Goal: Task Accomplishment & Management: Use online tool/utility

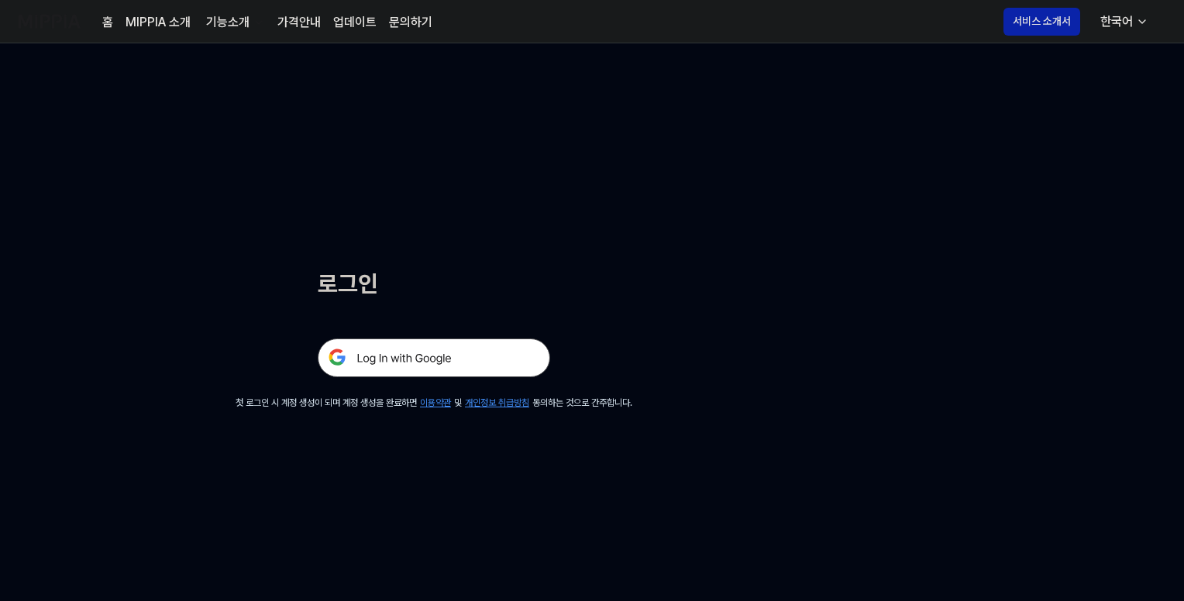
click at [462, 360] on img at bounding box center [434, 358] width 233 height 39
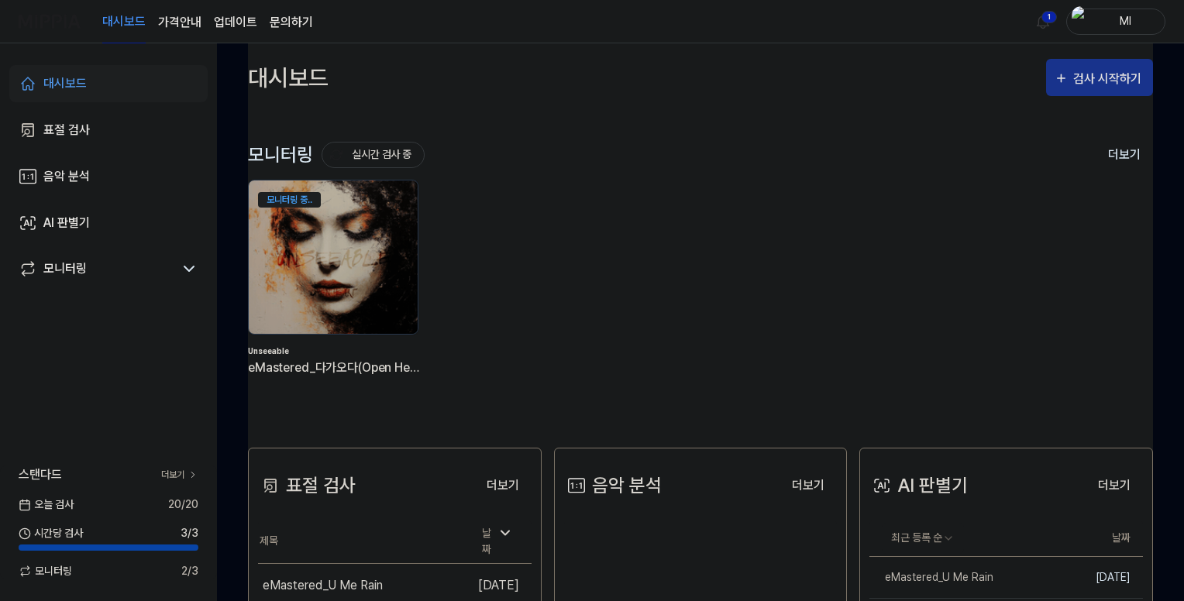
click at [1101, 64] on button "검사 시작하기" at bounding box center [1099, 77] width 107 height 37
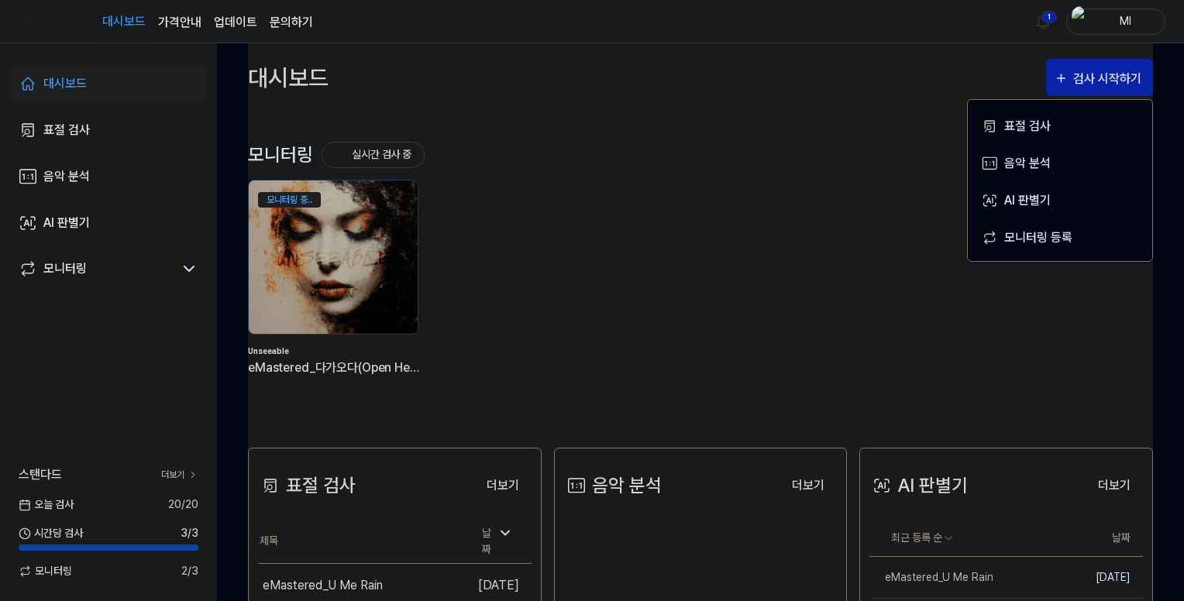
click at [893, 173] on div "모니터링 실시간 검사 중 더보기 모니터링 모니터링 중.. Unseeable eMastered_다가오다(Open Heart)" at bounding box center [700, 272] width 905 height 259
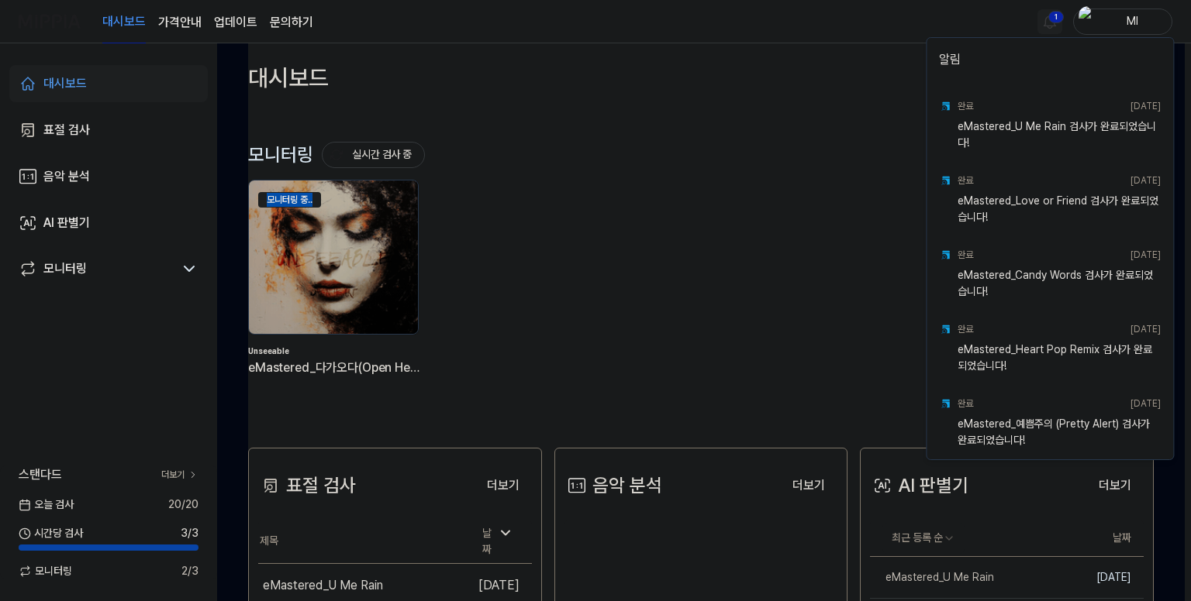
click at [1037, 19] on html "대시보드 가격안내 업데이트 문의하기 1 Ml 대시보드 표절 검사 음악 분석 AI 판별기 모니터링 스탠다드 더보기 [DATE] 검사 20 / 2…" at bounding box center [595, 300] width 1191 height 601
drag, startPoint x: 792, startPoint y: 227, endPoint x: 878, endPoint y: 195, distance: 92.0
click at [797, 217] on html "대시보드 가격안내 업데이트 문의하기 Ml 대시보드 표절 검사 음악 분석 AI 판별기 모니터링 스탠다드 더보기 [DATE] 검사 20 / 20 …" at bounding box center [595, 300] width 1191 height 601
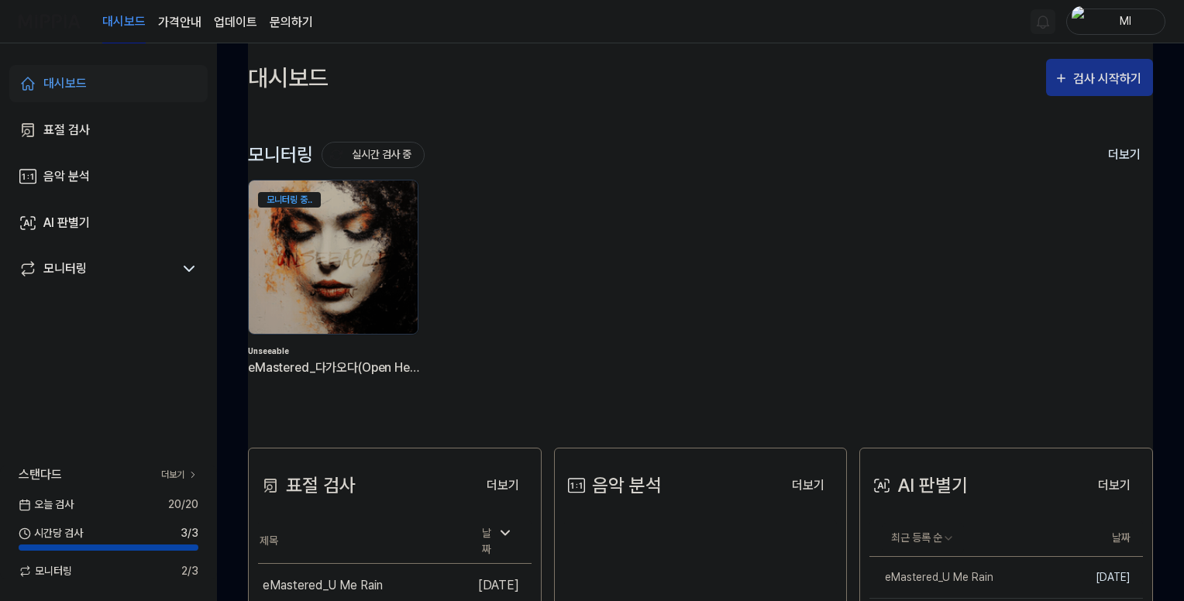
click at [1073, 84] on div "검사 시작하기" at bounding box center [1109, 79] width 72 height 20
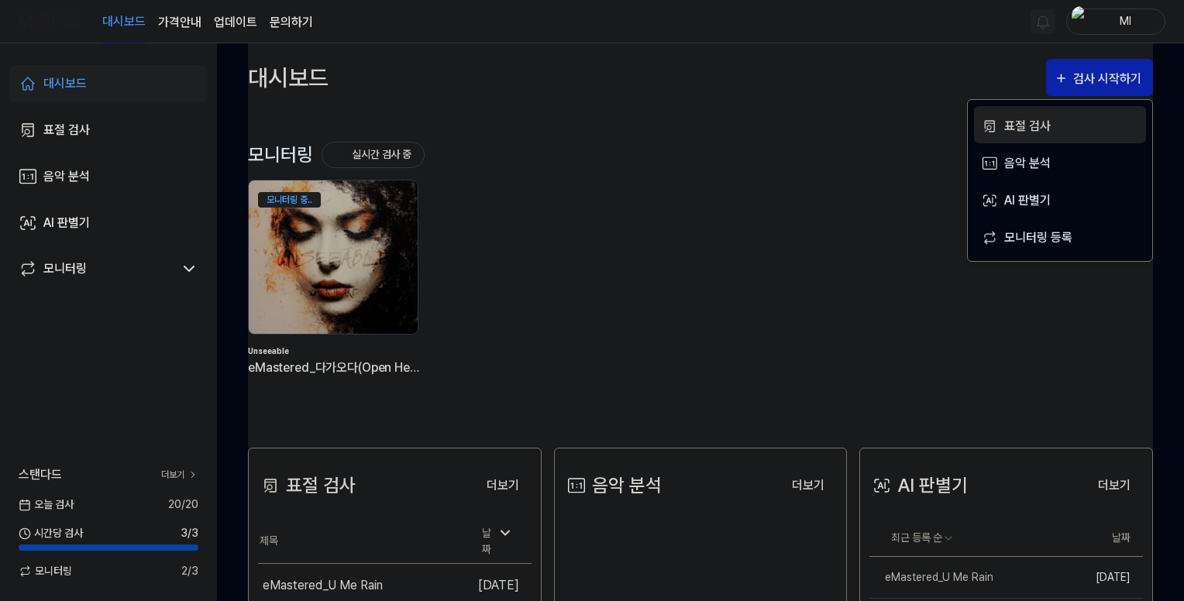
click at [1037, 124] on div "표절 검사" at bounding box center [1071, 126] width 135 height 20
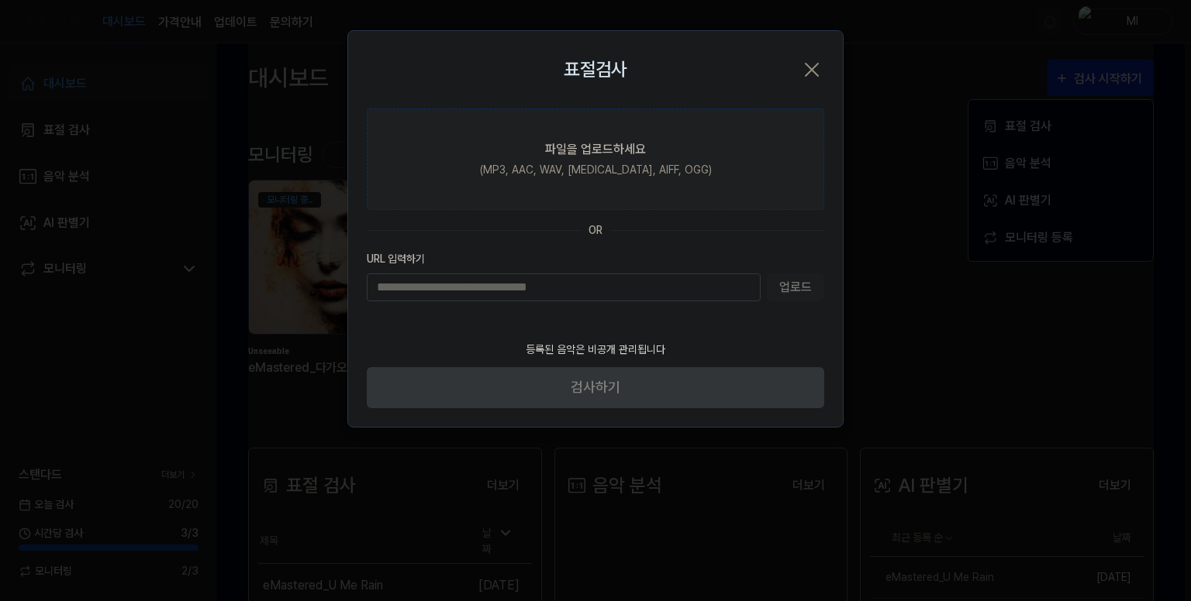
click at [605, 166] on div "(MP3, AAC, WAV, [MEDICAL_DATA], AIFF, OGG)" at bounding box center [596, 170] width 232 height 16
click at [0, 0] on input "파일을 업로드하세요 (MP3, AAC, WAV, [MEDICAL_DATA], AIFF, OGG)" at bounding box center [0, 0] width 0 height 0
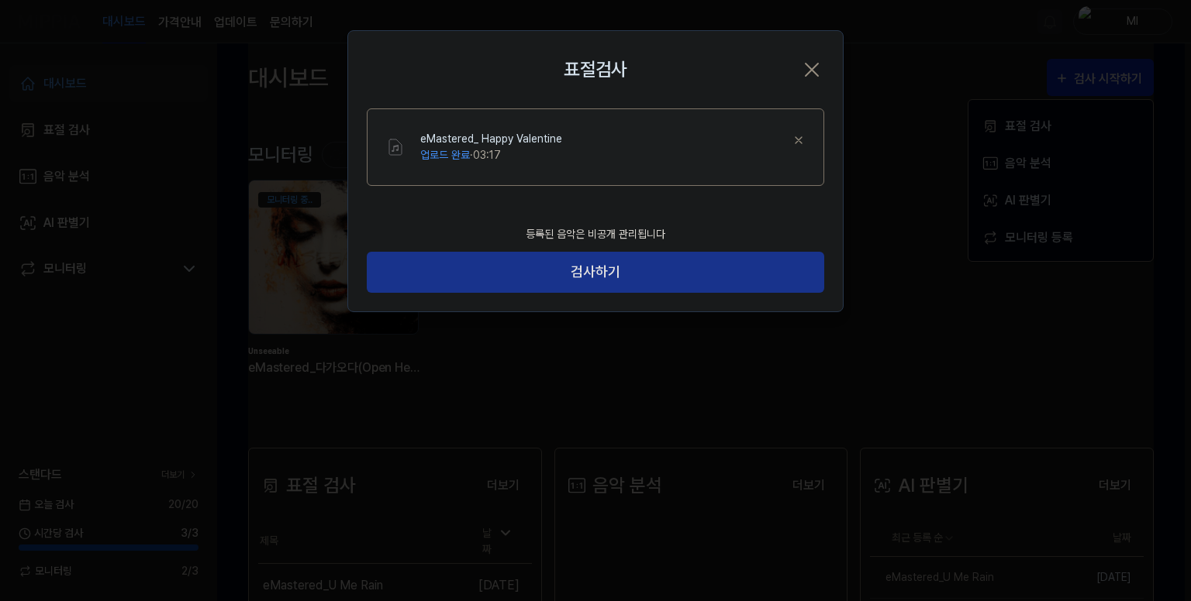
click at [593, 274] on button "검사하기" at bounding box center [595, 272] width 457 height 41
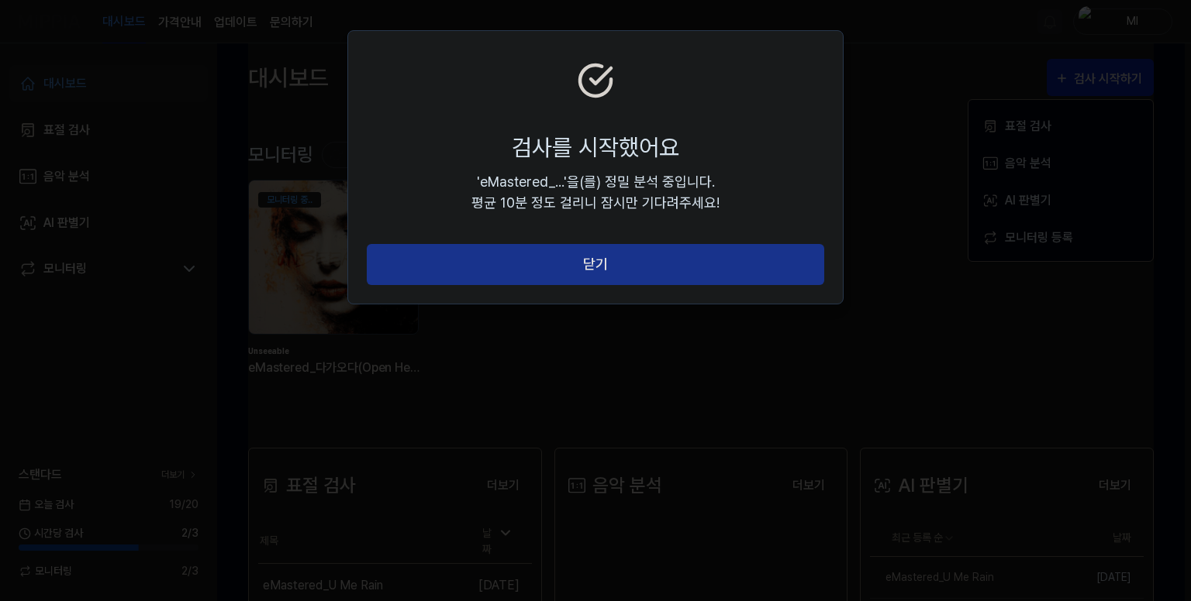
click at [652, 258] on button "닫기" at bounding box center [595, 264] width 457 height 41
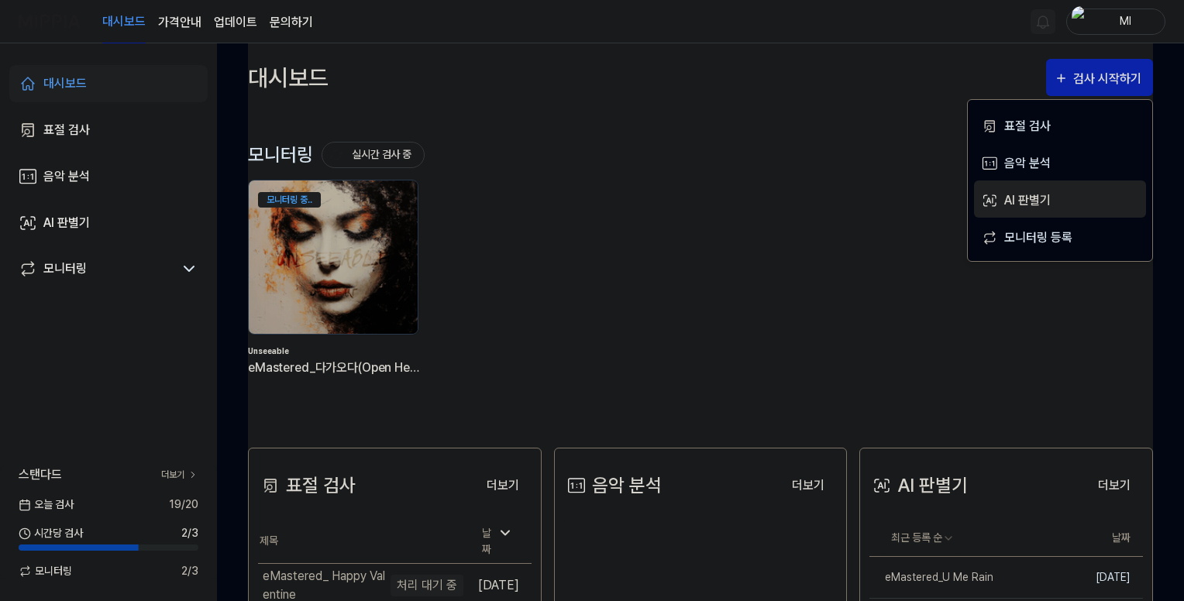
click at [1036, 192] on div "AI 판별기" at bounding box center [1071, 201] width 135 height 20
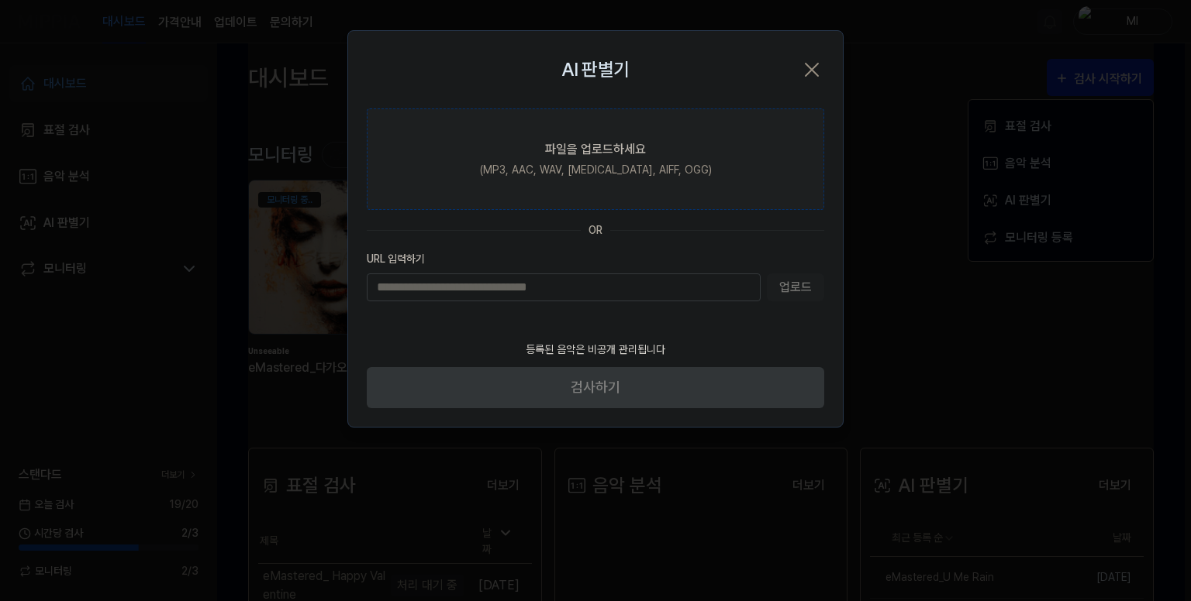
click at [584, 162] on div "(MP3, AAC, WAV, [MEDICAL_DATA], AIFF, OGG)" at bounding box center [596, 170] width 232 height 16
click at [0, 0] on input "파일을 업로드하세요 (MP3, AAC, WAV, [MEDICAL_DATA], AIFF, OGG)" at bounding box center [0, 0] width 0 height 0
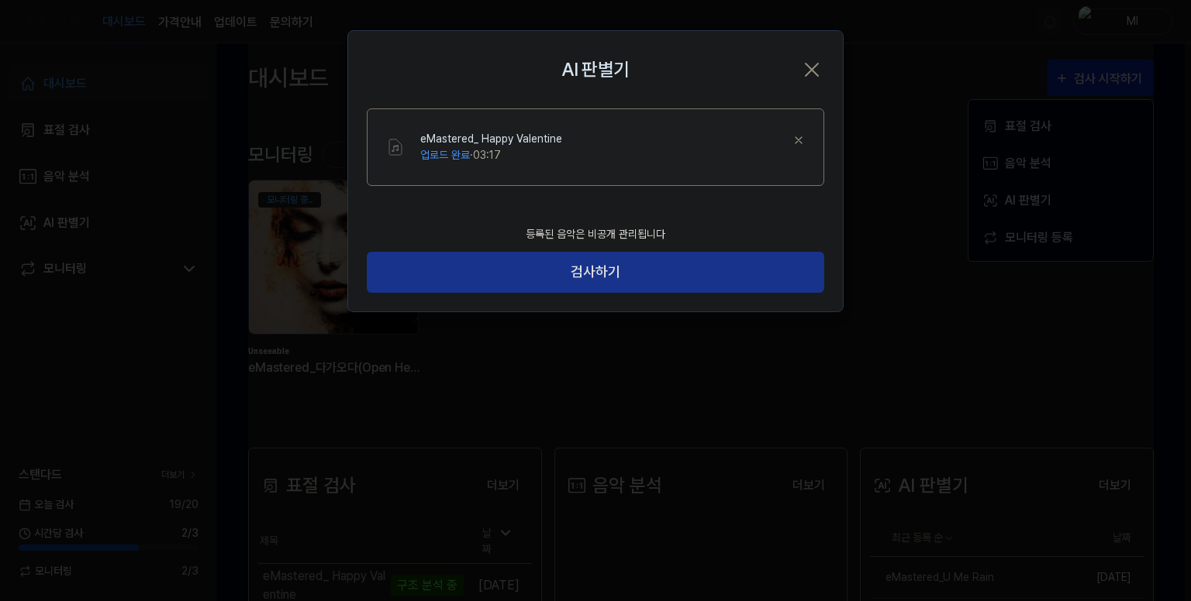
click at [598, 274] on button "검사하기" at bounding box center [595, 272] width 457 height 41
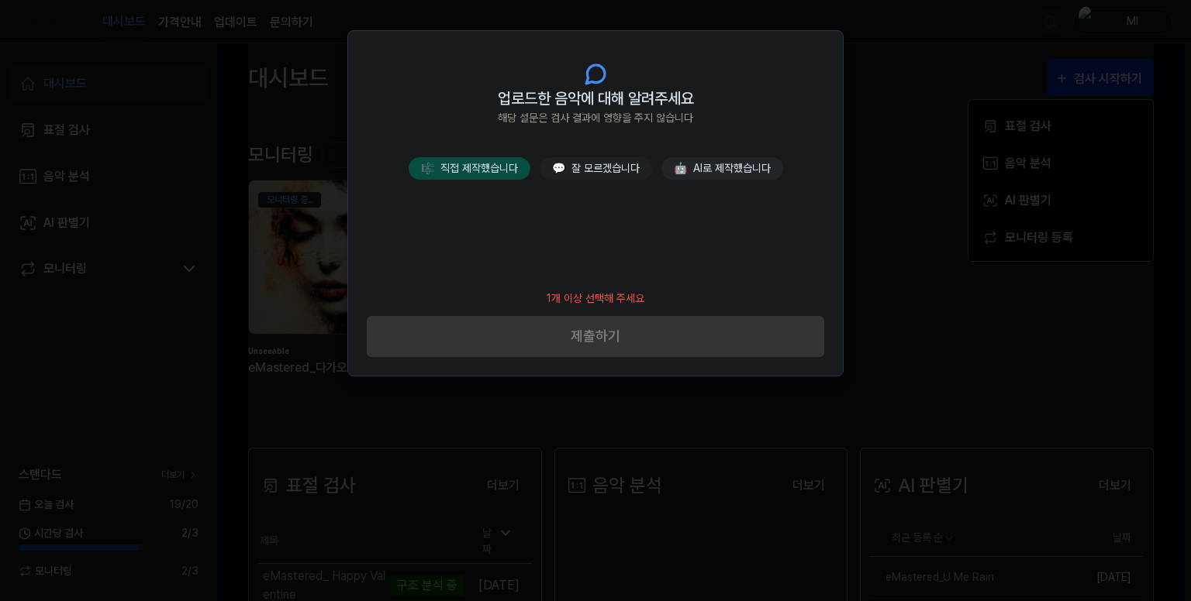
click at [485, 171] on button "🎼 직접 제작했습니다" at bounding box center [469, 168] width 122 height 22
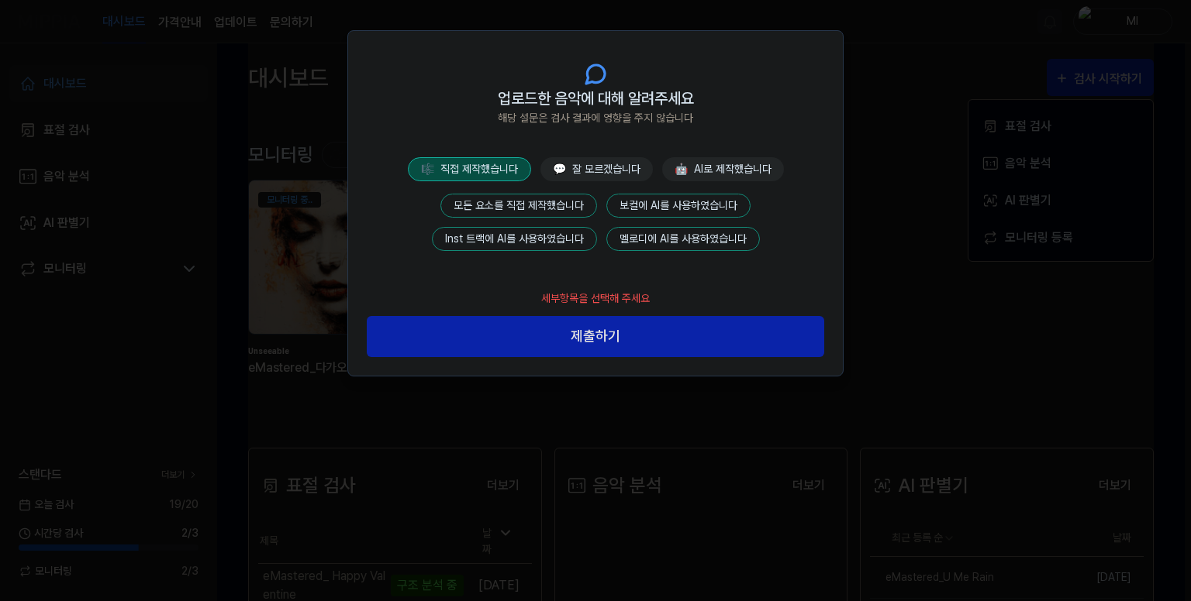
drag, startPoint x: 502, startPoint y: 198, endPoint x: 563, endPoint y: 311, distance: 128.7
click at [503, 198] on button "모든 요소를 직접 제작했습니다" at bounding box center [518, 206] width 157 height 24
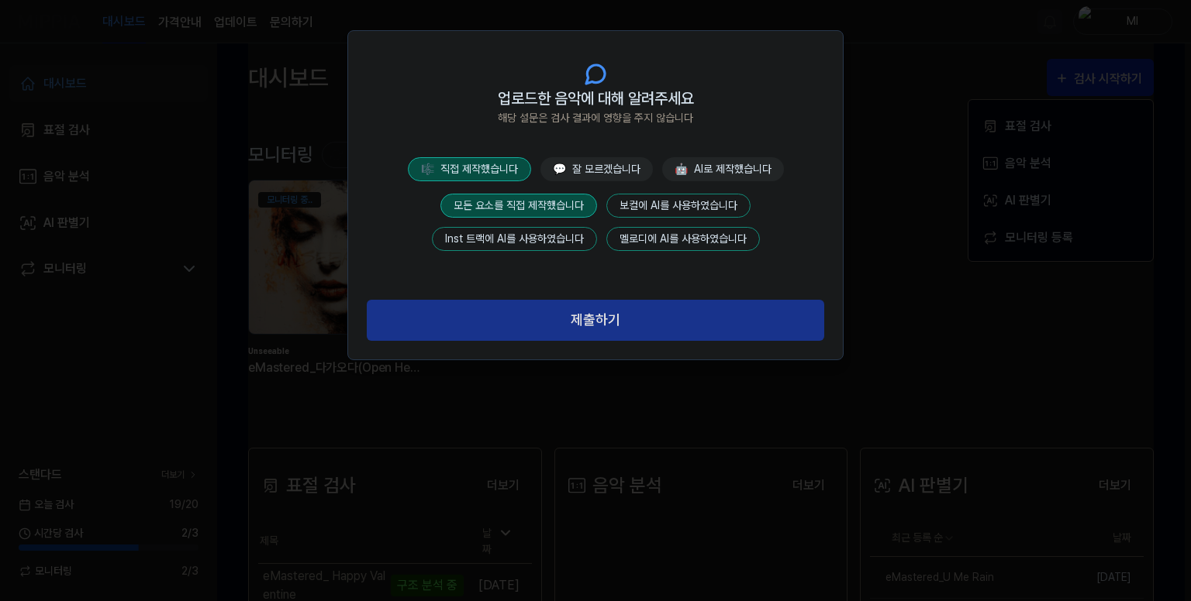
click at [575, 335] on button "제출하기" at bounding box center [595, 320] width 457 height 41
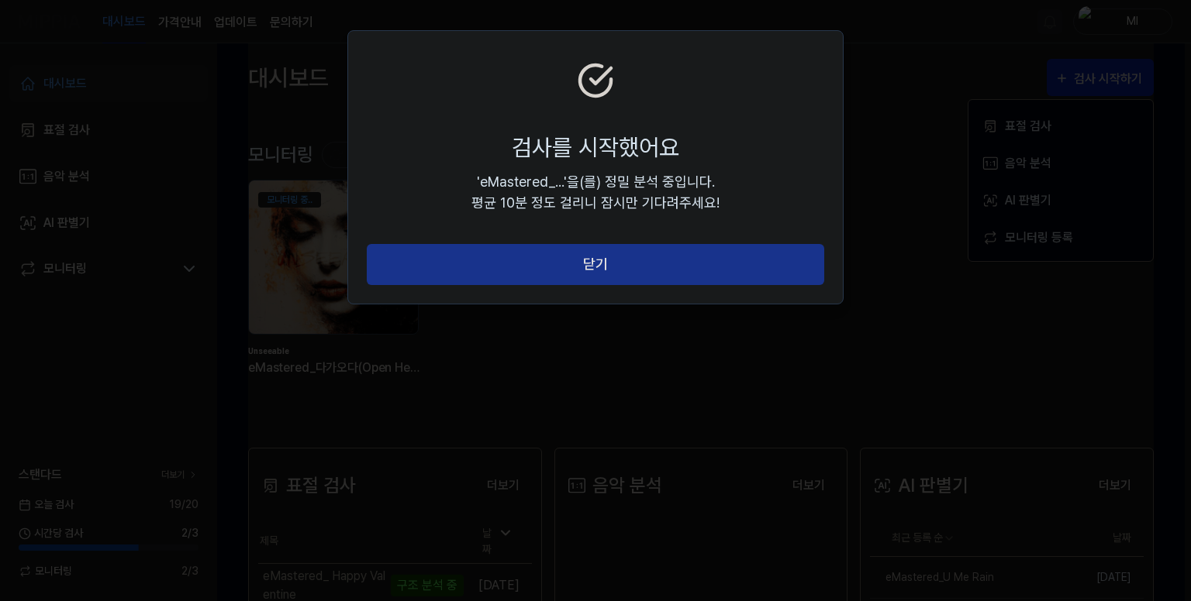
click at [725, 267] on button "닫기" at bounding box center [595, 264] width 457 height 41
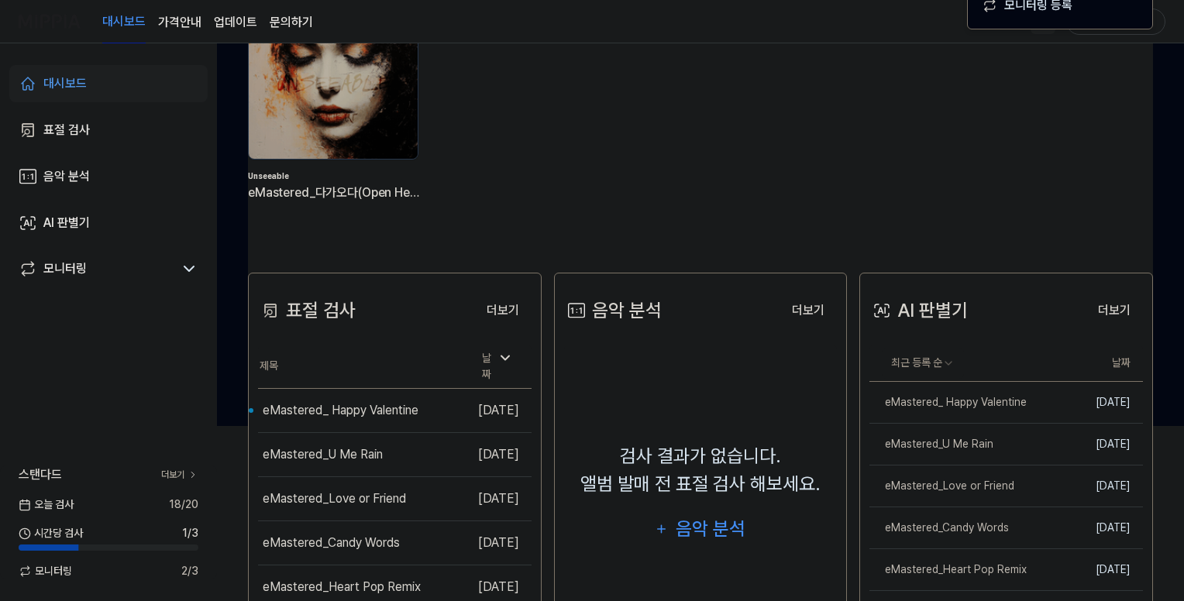
scroll to position [233, 0]
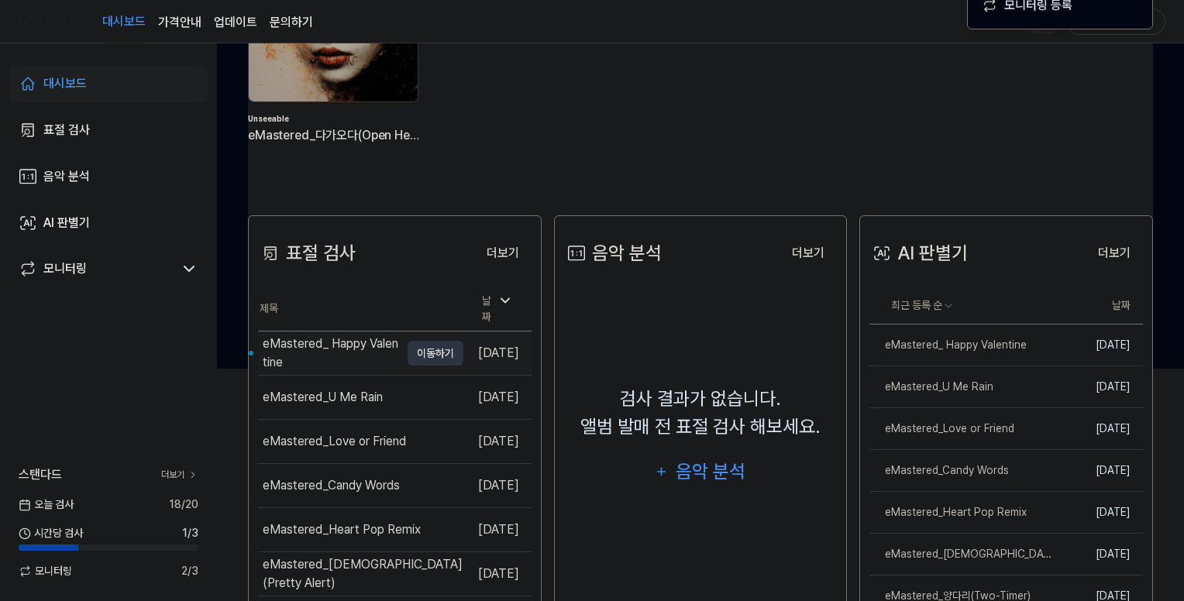
click at [352, 346] on div "eMastered_ Happy Valentine" at bounding box center [331, 353] width 137 height 37
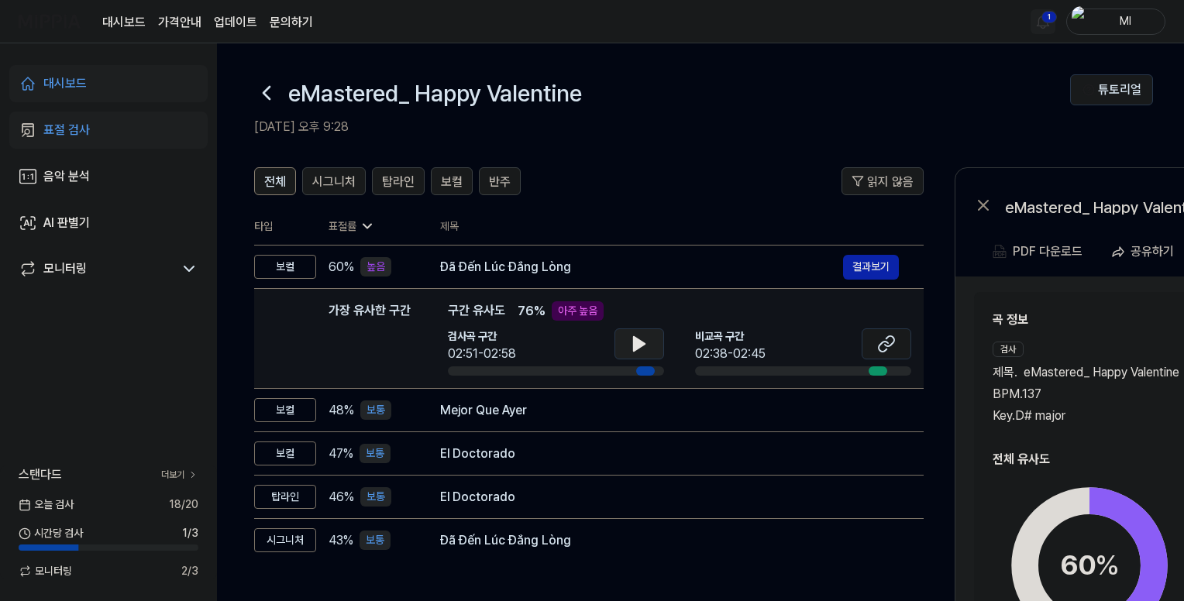
click at [635, 345] on icon at bounding box center [639, 344] width 11 height 14
click at [642, 340] on icon at bounding box center [642, 344] width 3 height 12
click at [894, 342] on icon at bounding box center [886, 344] width 19 height 19
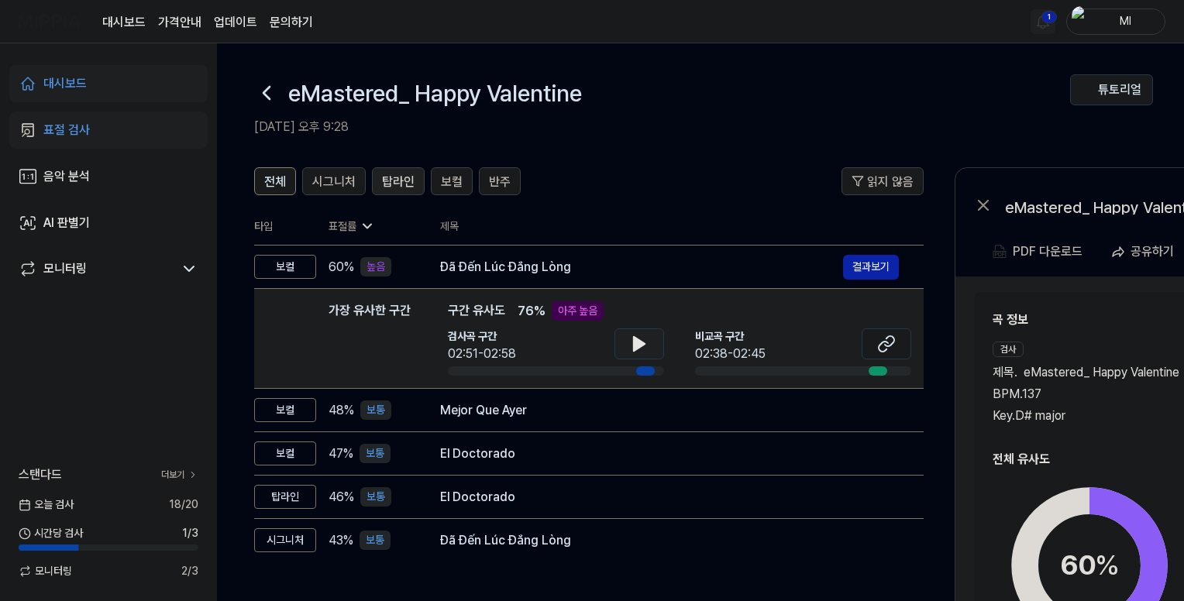
click at [398, 182] on span "탑라인" at bounding box center [398, 182] width 33 height 19
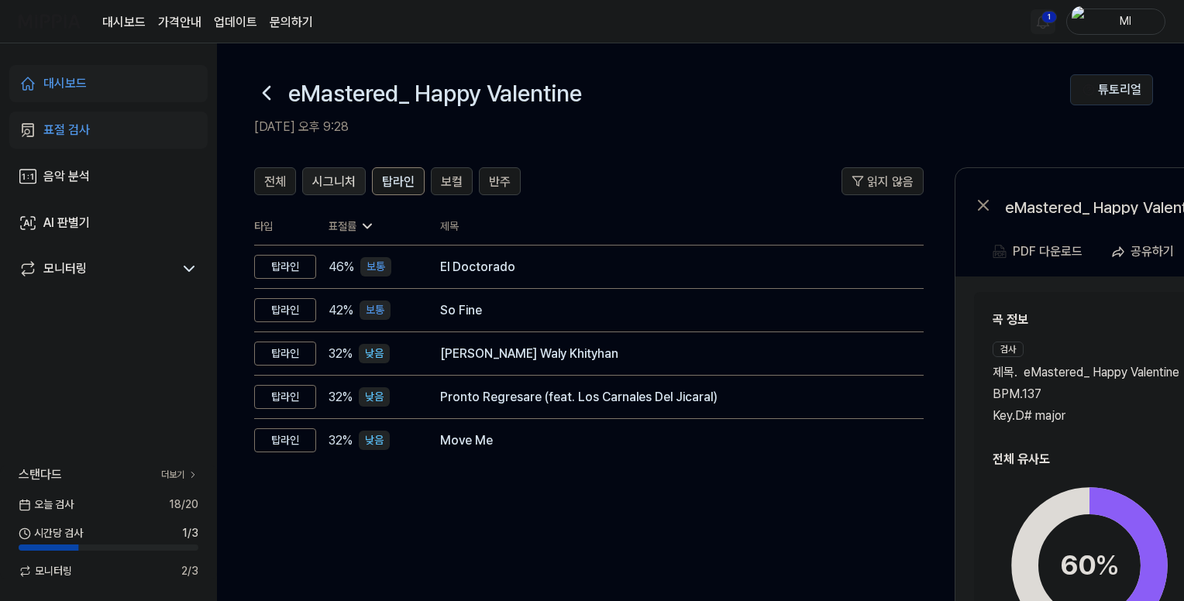
click at [315, 183] on span "시그니처" at bounding box center [333, 182] width 43 height 19
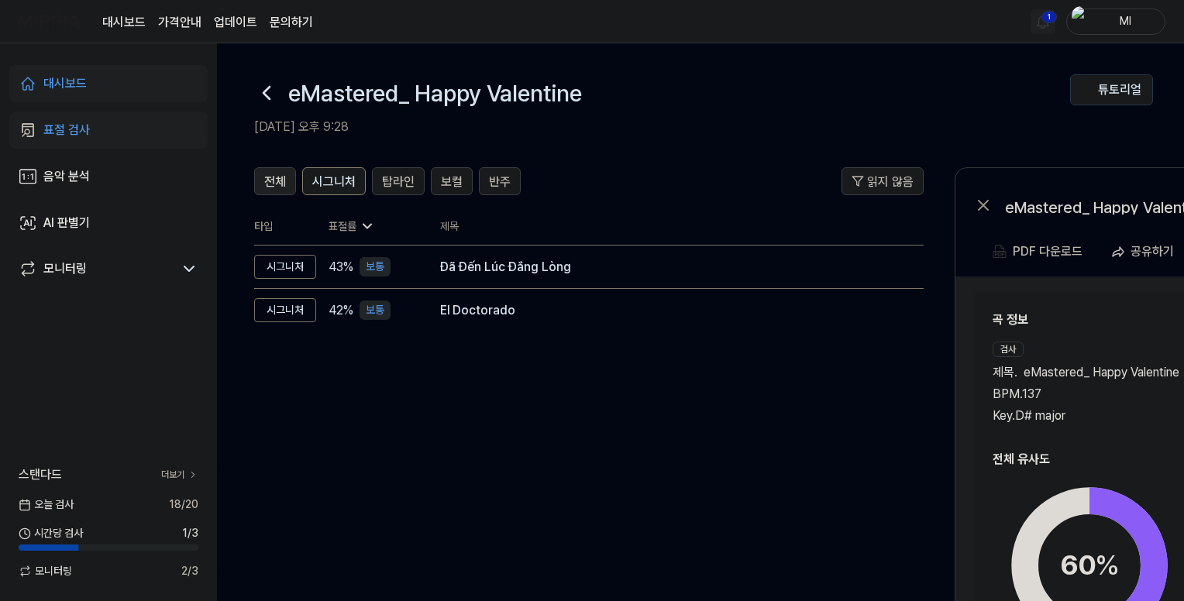
click at [260, 178] on button "전체" at bounding box center [275, 181] width 42 height 28
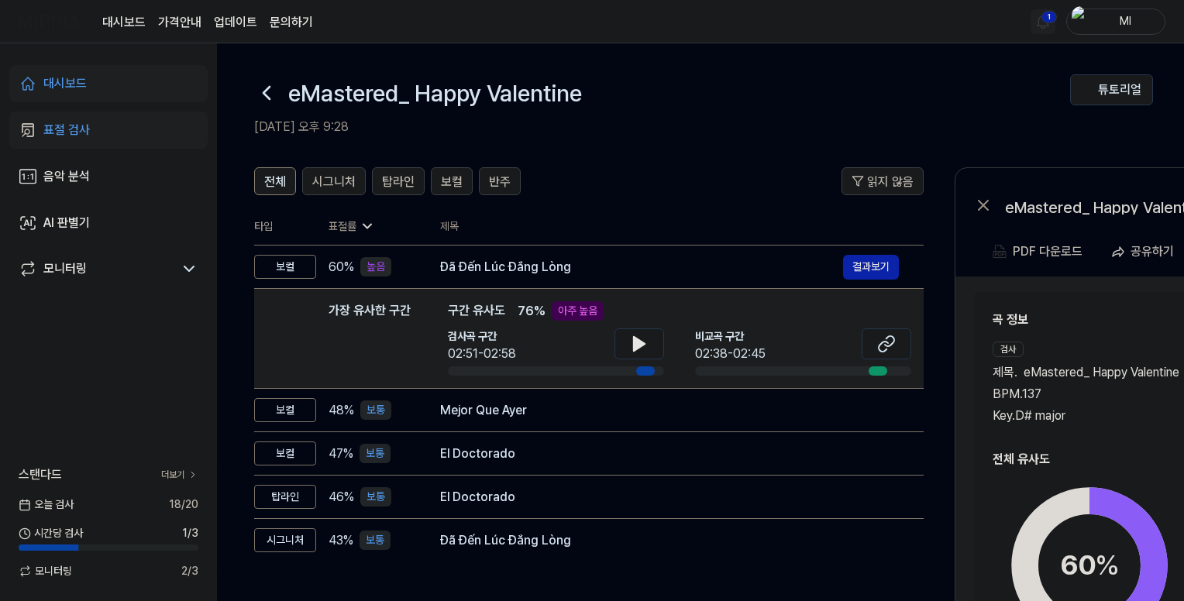
click at [115, 83] on link "대시보드" at bounding box center [108, 83] width 198 height 37
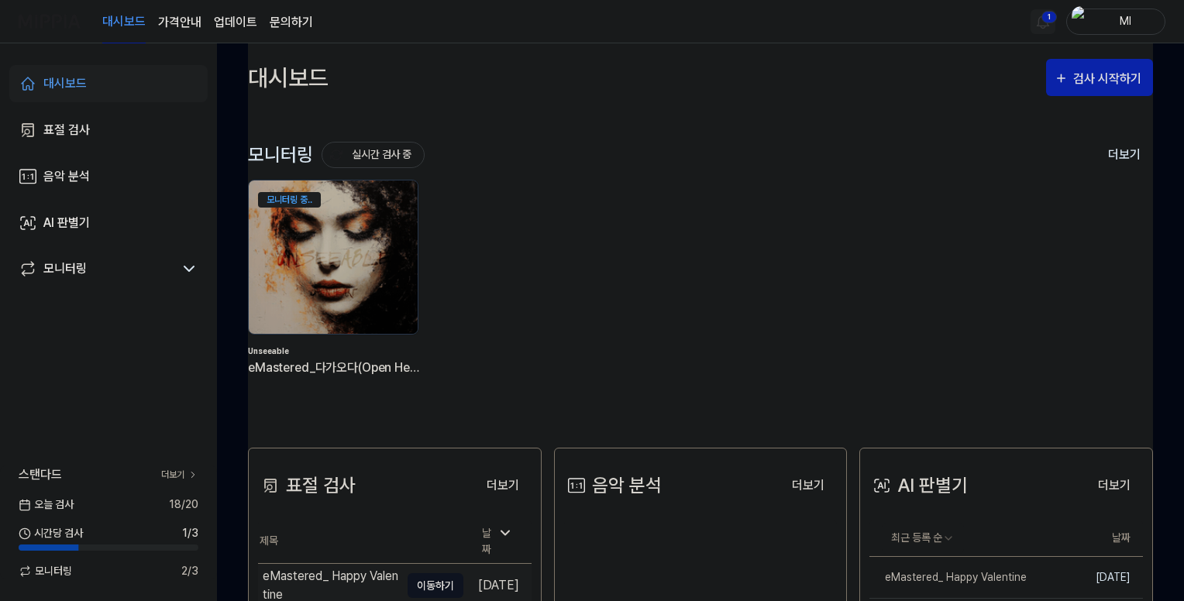
click at [408, 574] on button "이동하기" at bounding box center [436, 586] width 56 height 25
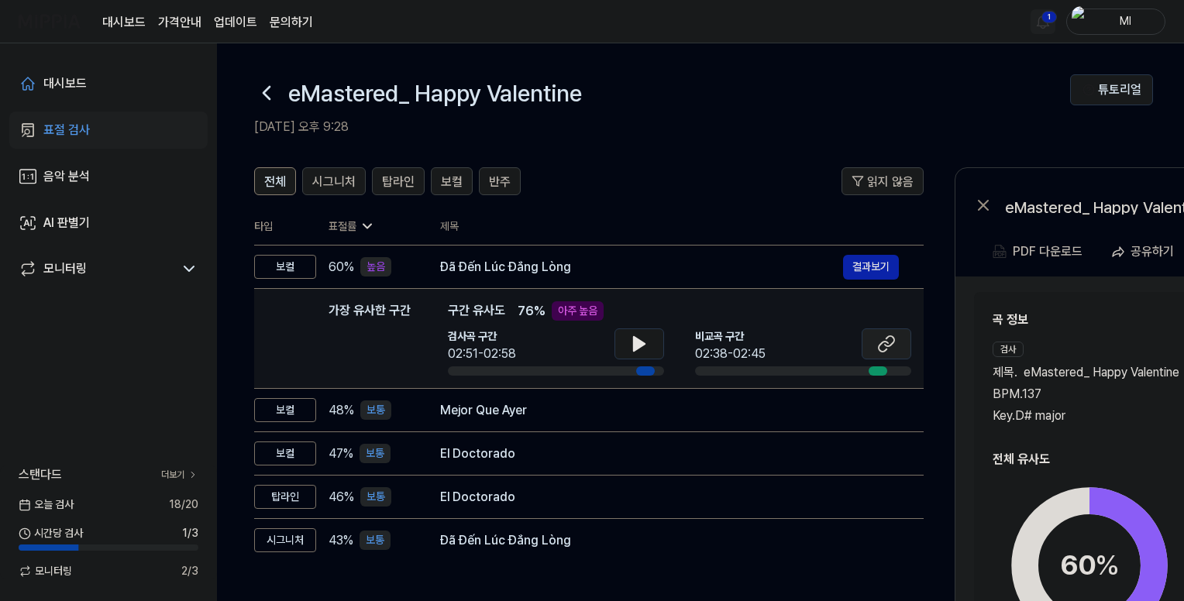
click at [896, 336] on button at bounding box center [887, 344] width 50 height 31
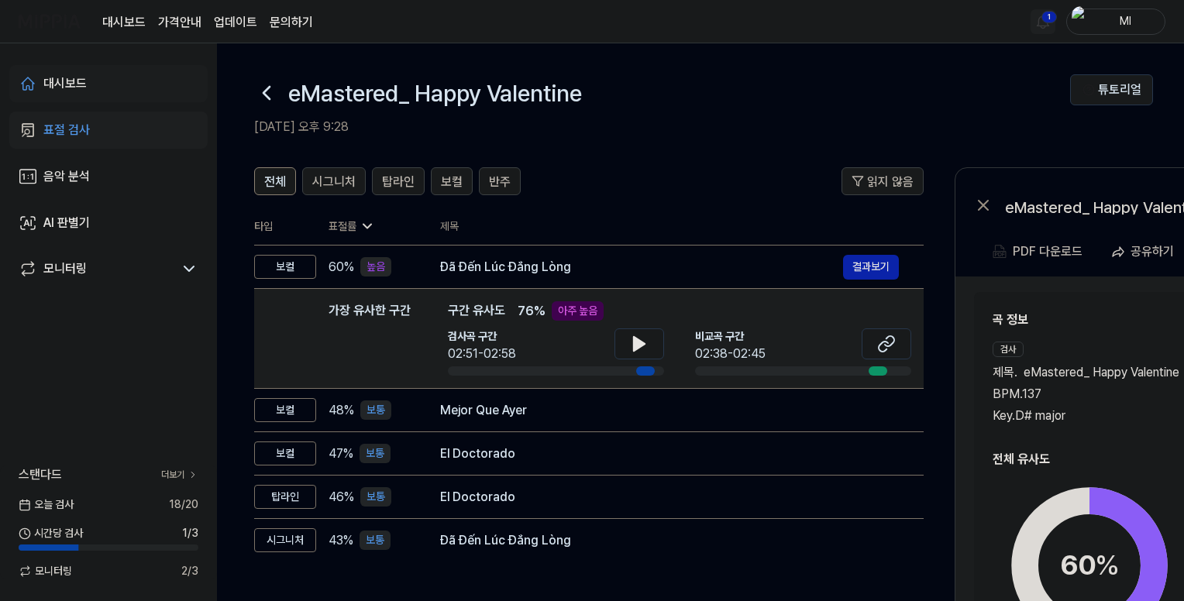
click at [78, 81] on div "대시보드" at bounding box center [64, 83] width 43 height 19
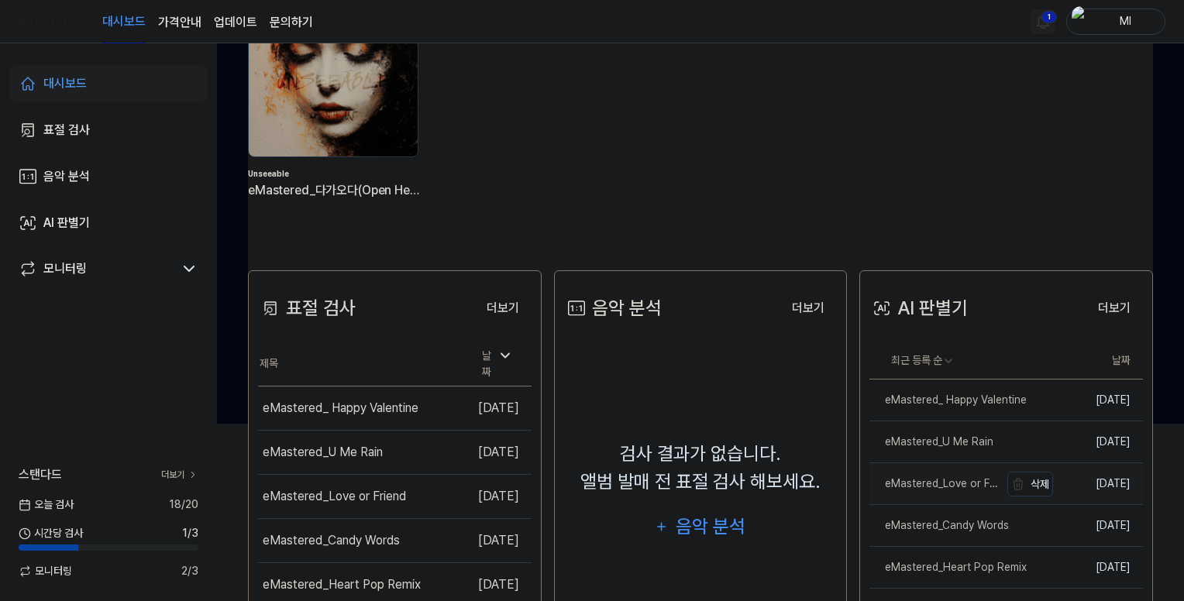
scroll to position [233, 0]
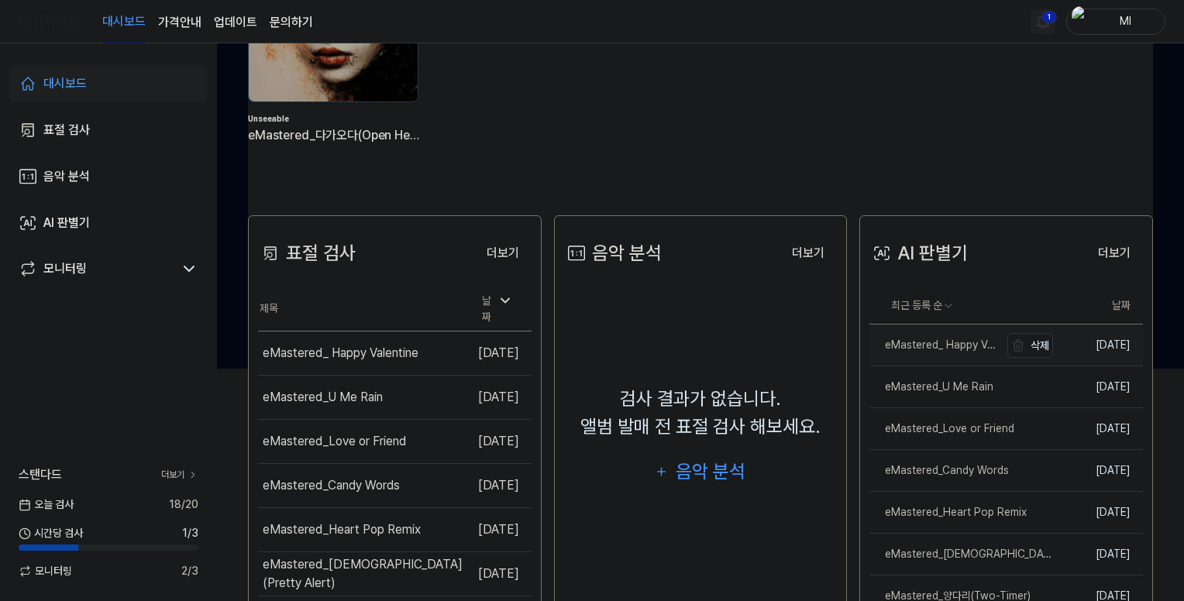
click at [967, 345] on div "eMastered_ Happy Valentine" at bounding box center [935, 345] width 130 height 16
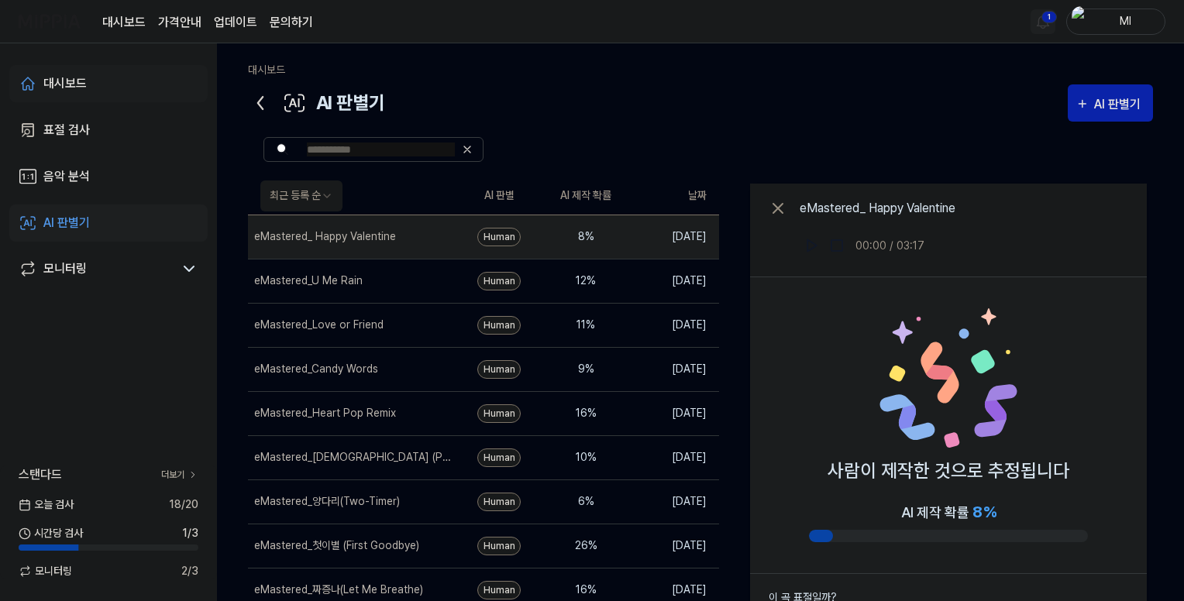
click at [71, 78] on div "대시보드" at bounding box center [64, 83] width 43 height 19
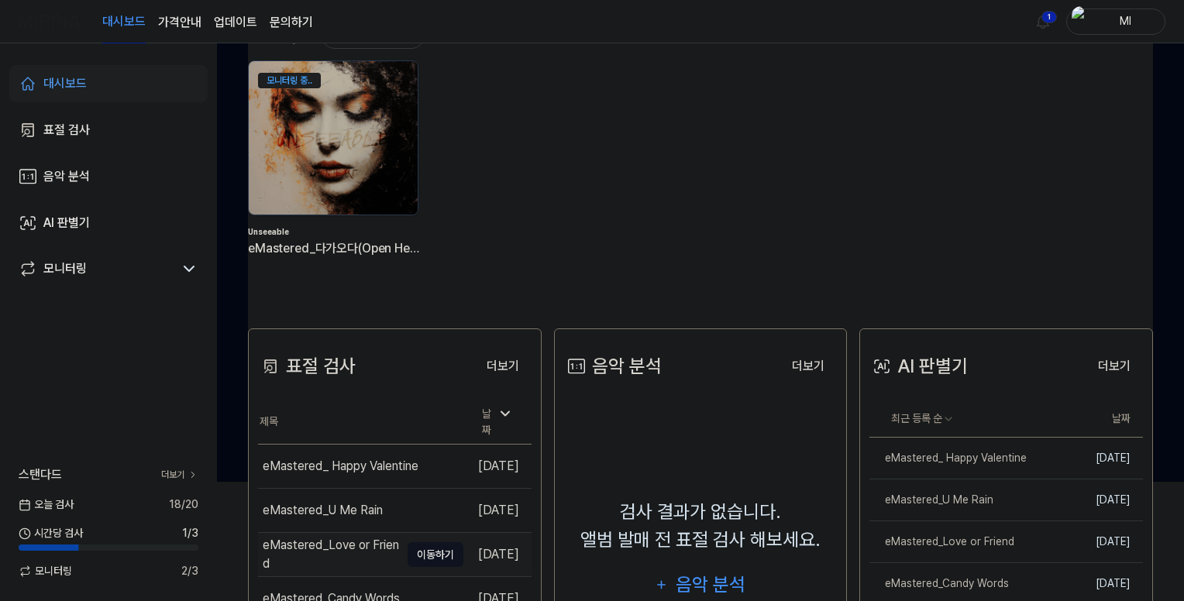
scroll to position [310, 0]
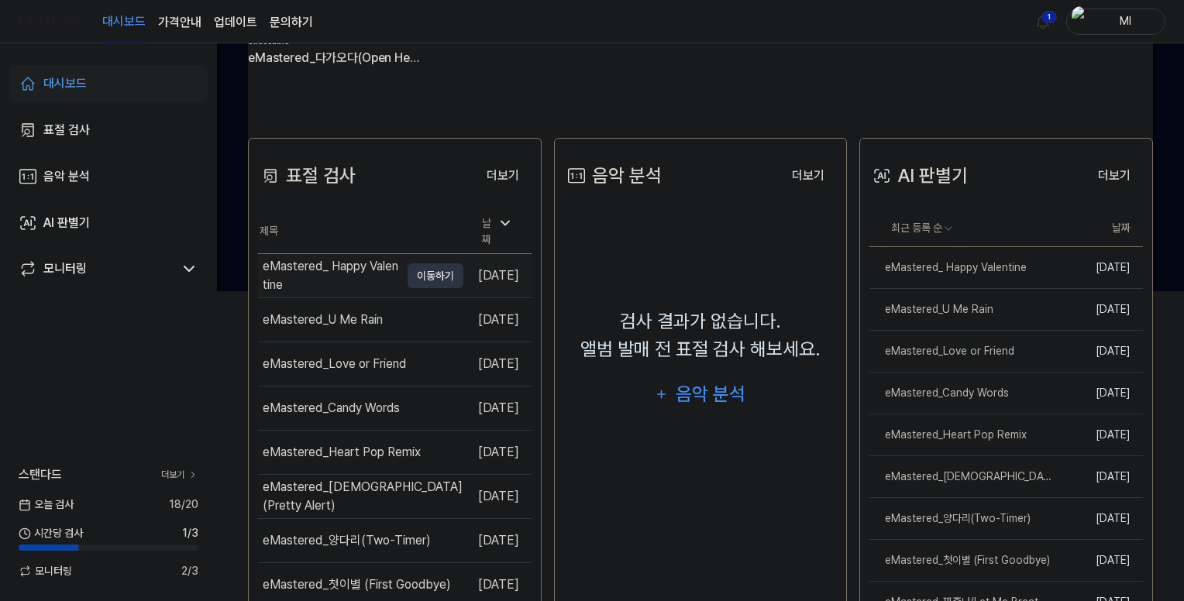
click at [353, 261] on div "eMastered_ Happy Valentine" at bounding box center [331, 275] width 137 height 37
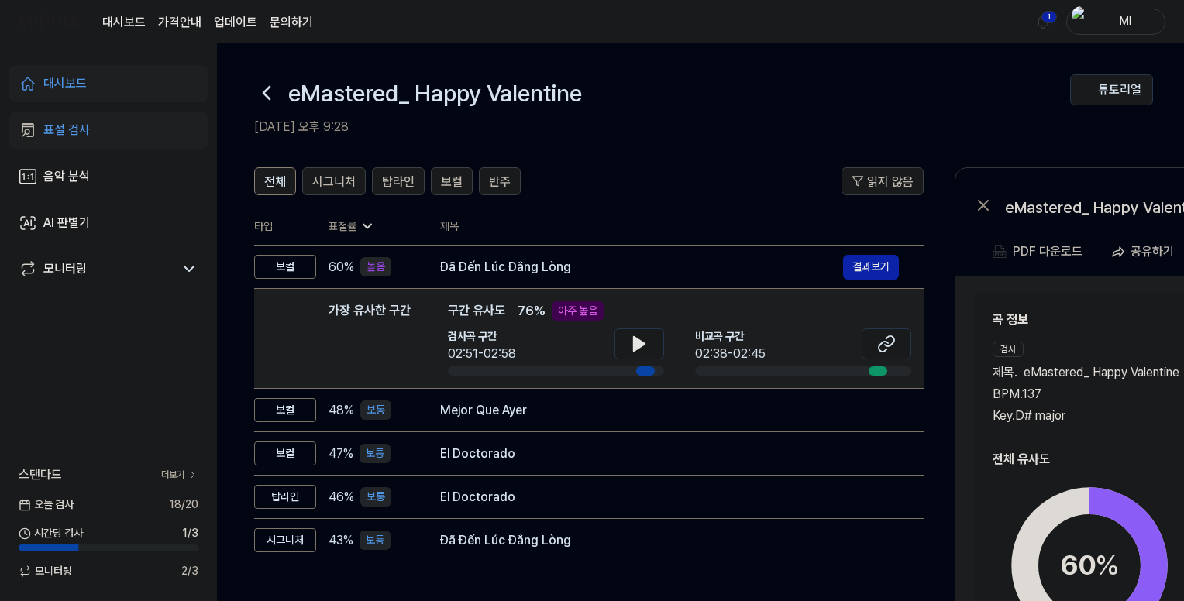
click at [117, 81] on link "대시보드" at bounding box center [108, 83] width 198 height 37
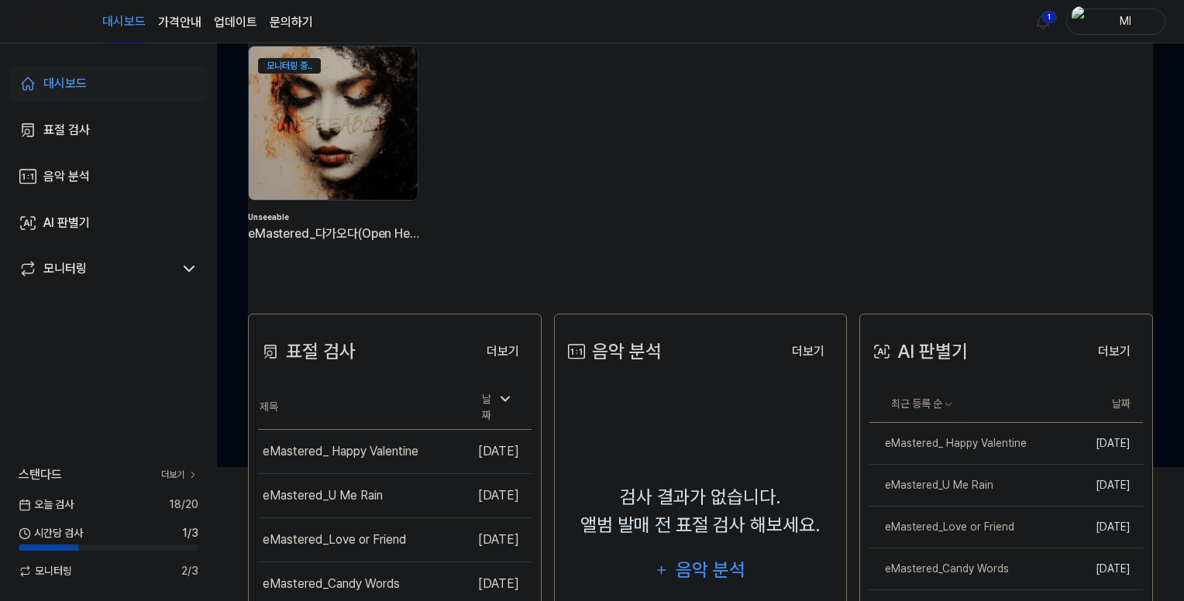
scroll to position [155, 0]
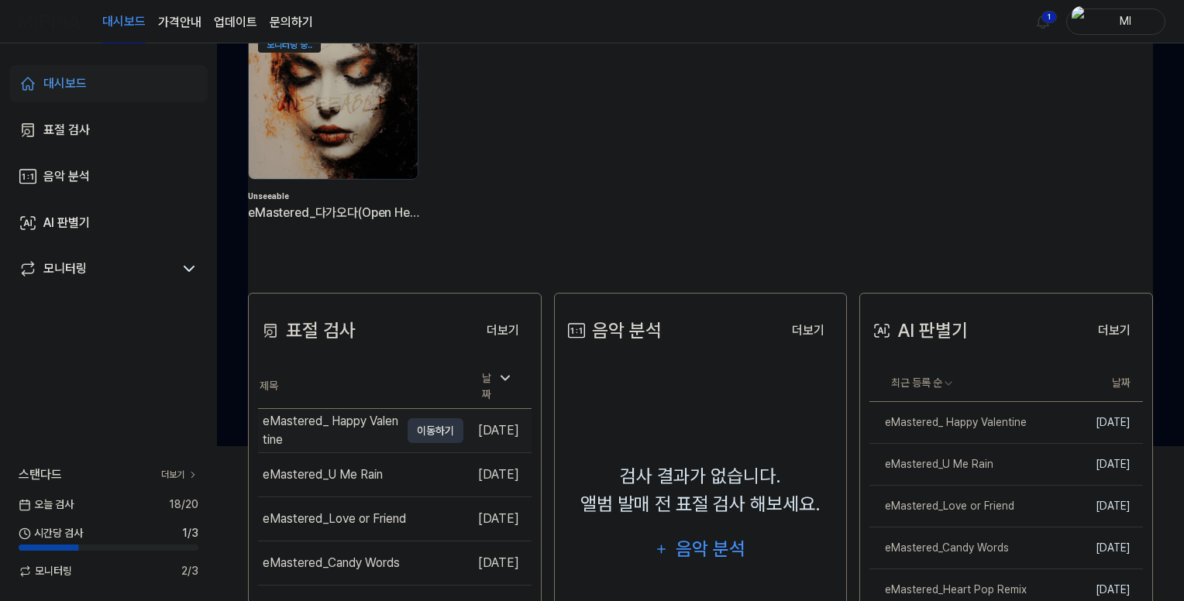
click at [343, 422] on div "eMastered_ Happy Valentine" at bounding box center [331, 430] width 137 height 37
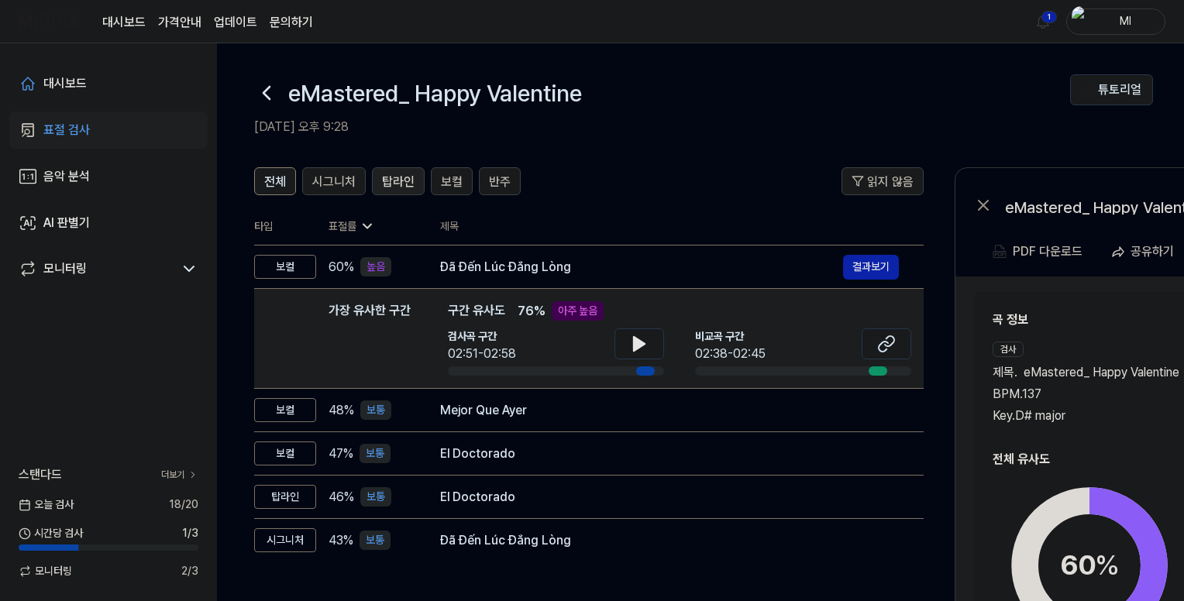
click at [397, 181] on span "탑라인" at bounding box center [398, 182] width 33 height 19
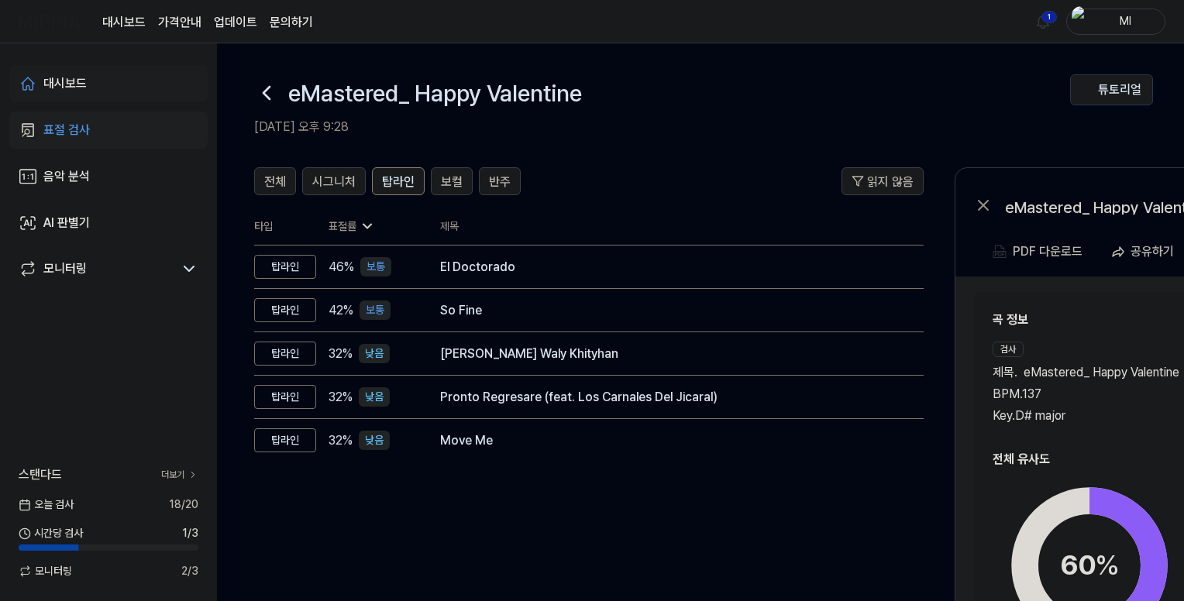
click at [53, 74] on div "대시보드" at bounding box center [64, 83] width 43 height 19
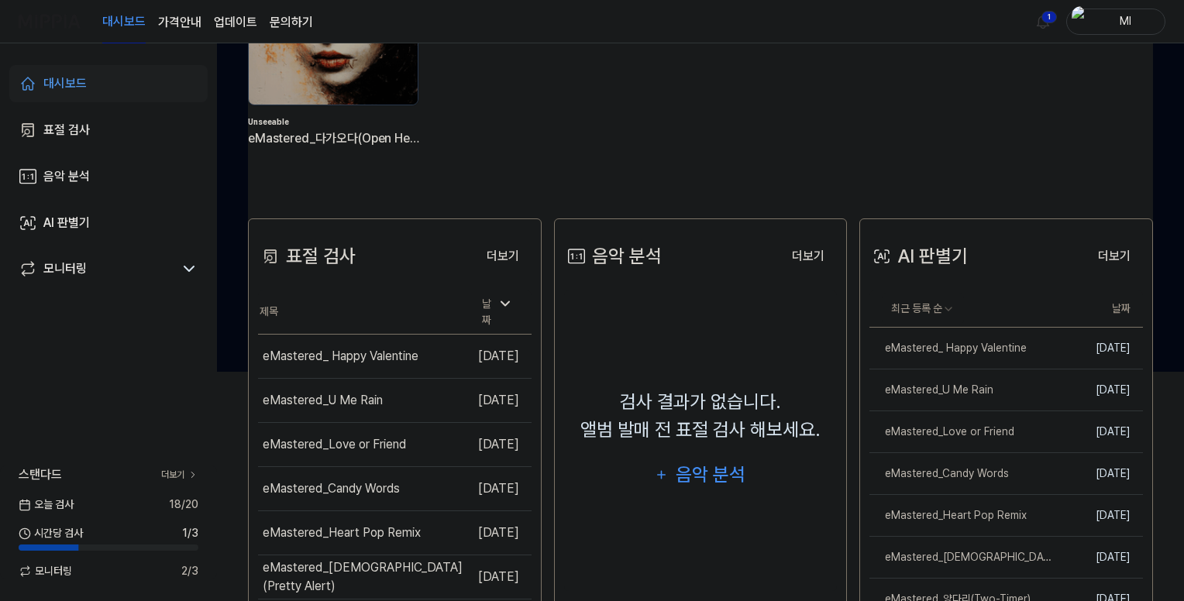
scroll to position [233, 0]
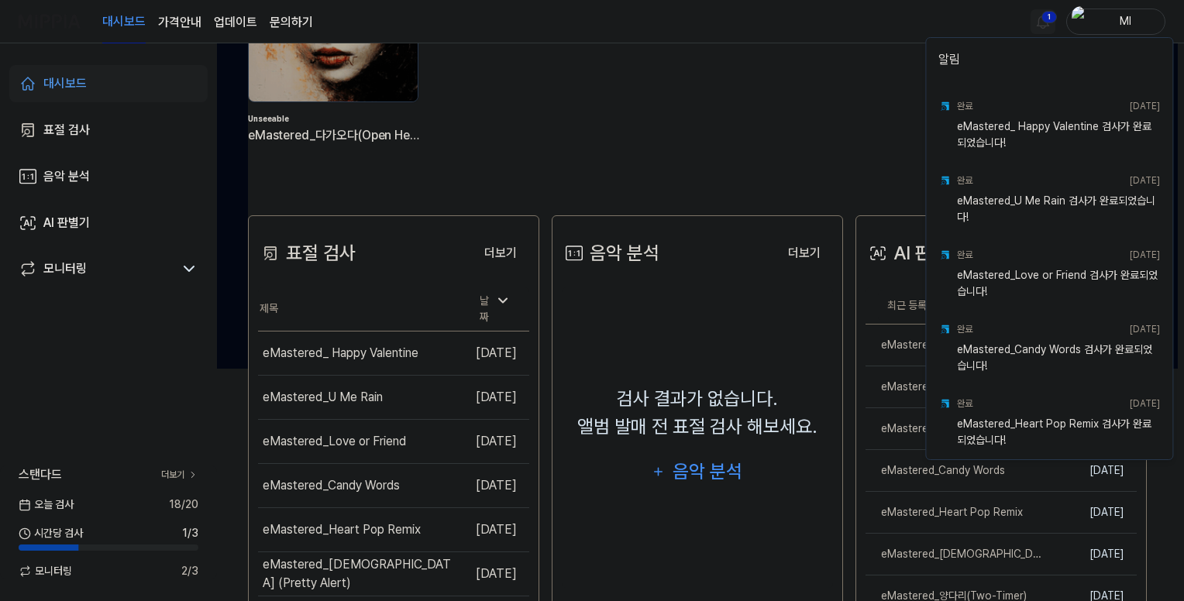
click at [1044, 19] on html "대시보드 가격안내 업데이트 문의하기 1 Ml 대시보드 표절 검사 음악 분석 AI 판별기 모니터링 스탠다드 더보기 오늘 검사 18 / 20 시간…" at bounding box center [592, 67] width 1184 height 601
click at [794, 67] on html "대시보드 가격안내 업데이트 문의하기 Ml 대시보드 표절 검사 음악 분석 AI 판별기 모니터링 스탠다드 더보기 오늘 검사 18 / 20 시간당 …" at bounding box center [595, 67] width 1191 height 601
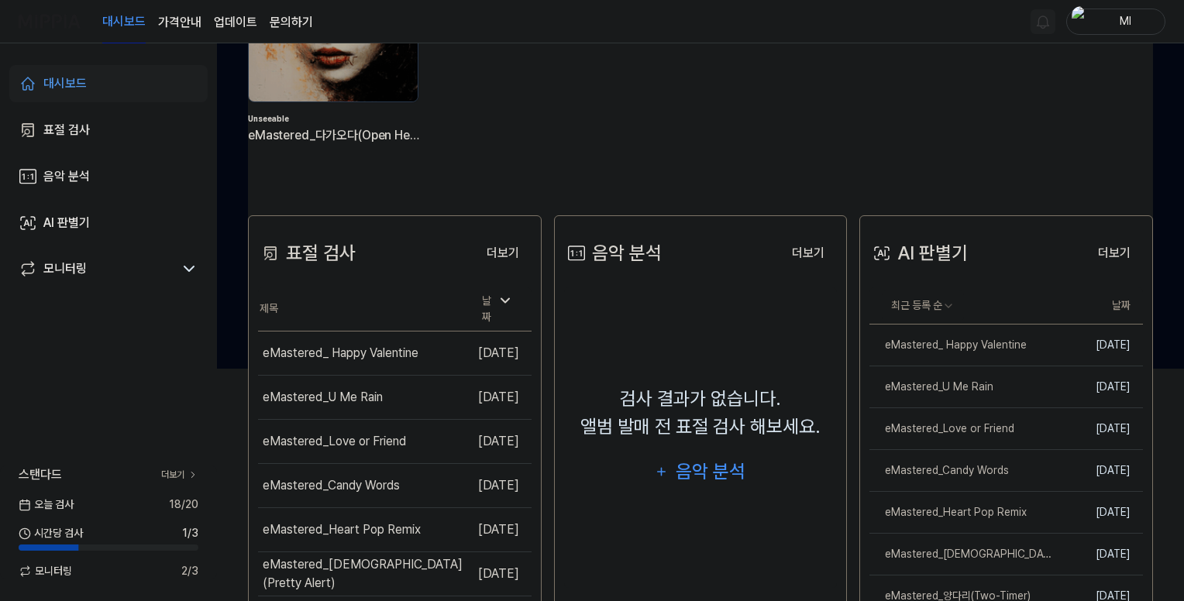
scroll to position [0, 0]
